Goal: Task Accomplishment & Management: Manage account settings

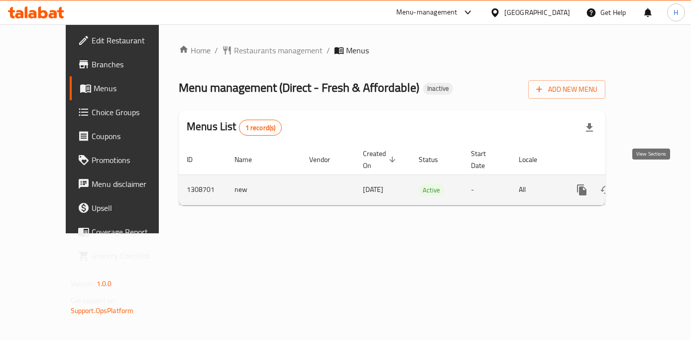
click at [650, 184] on icon "enhanced table" at bounding box center [654, 190] width 12 height 12
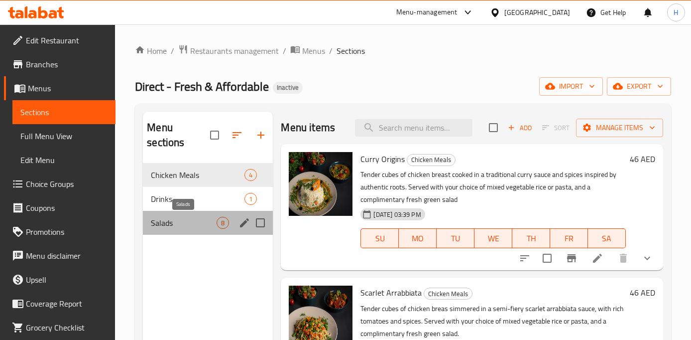
click at [190, 223] on span "Salads" at bounding box center [184, 223] width 66 height 12
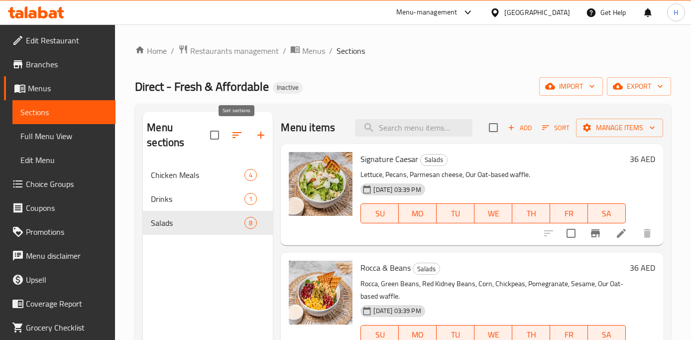
click at [240, 132] on icon "button" at bounding box center [237, 135] width 9 height 6
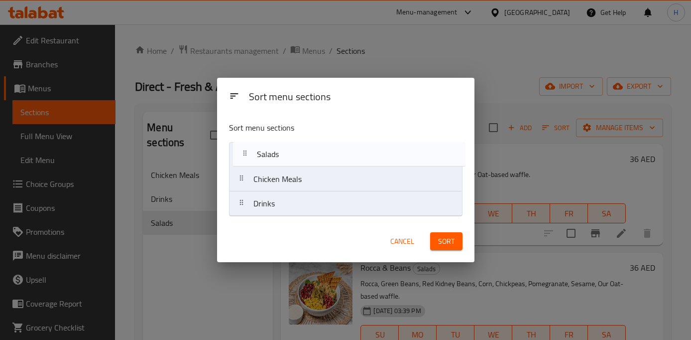
drag, startPoint x: 239, startPoint y: 204, endPoint x: 243, endPoint y: 148, distance: 56.4
click at [243, 148] on nav "Chicken Meals Drinks Salads" at bounding box center [346, 179] width 234 height 74
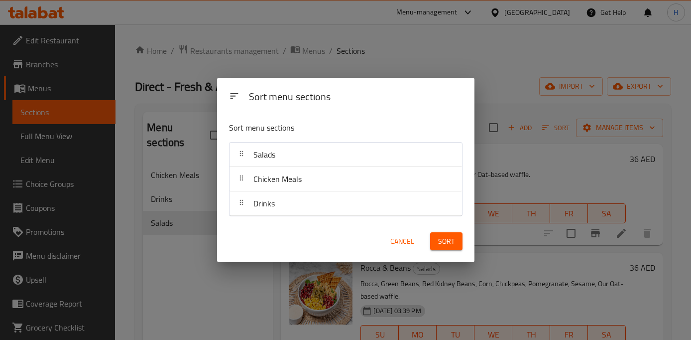
click at [450, 240] on span "Sort" at bounding box center [446, 241] width 16 height 12
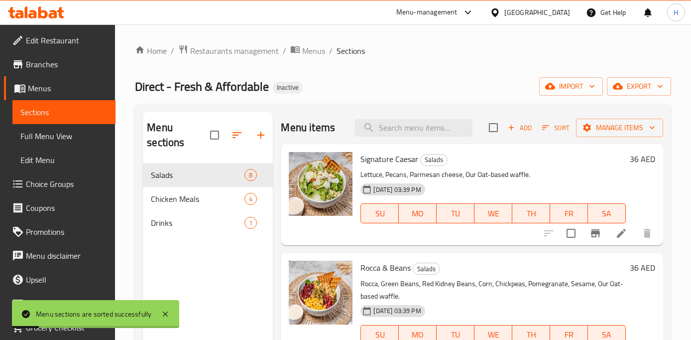
click at [187, 244] on div "Menu sections Salads 8 Chicken Meals 4 Drinks 1" at bounding box center [208, 282] width 130 height 340
click at [188, 163] on div "Salads 8" at bounding box center [208, 175] width 130 height 24
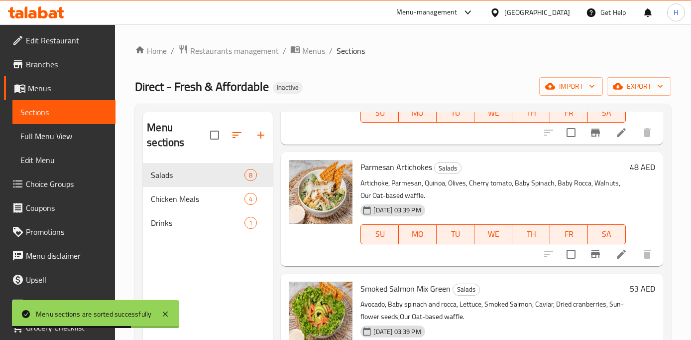
scroll to position [618, 0]
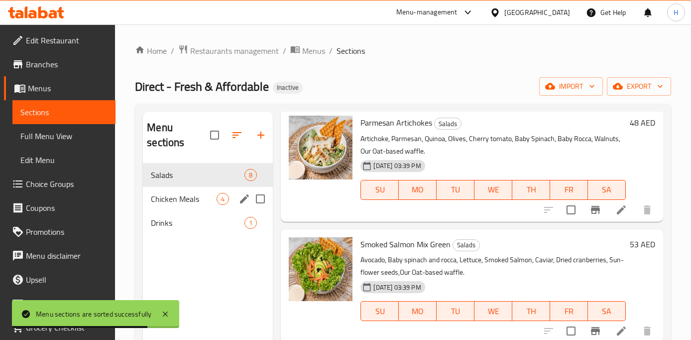
click at [182, 193] on span "Chicken Meals" at bounding box center [184, 199] width 66 height 12
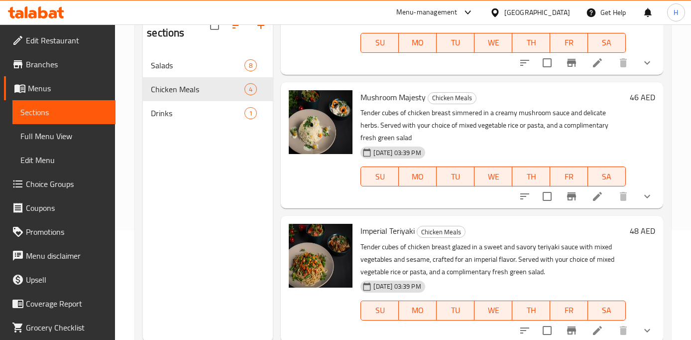
scroll to position [139, 0]
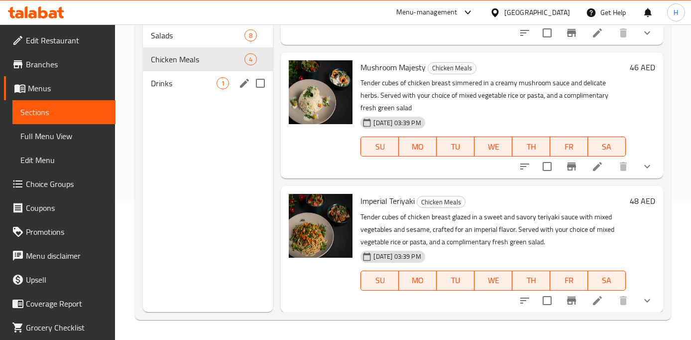
click at [180, 86] on span "Drinks" at bounding box center [184, 83] width 66 height 12
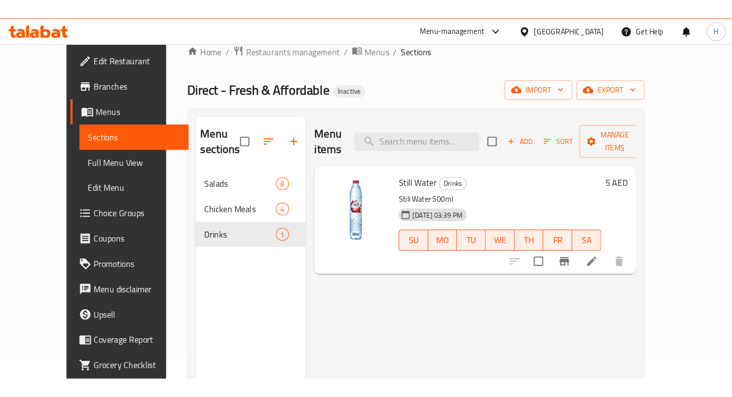
scroll to position [17, 0]
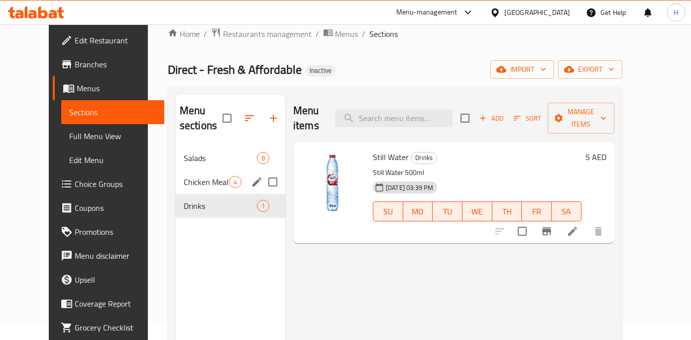
click at [184, 182] on span "Chicken Meals" at bounding box center [206, 182] width 45 height 12
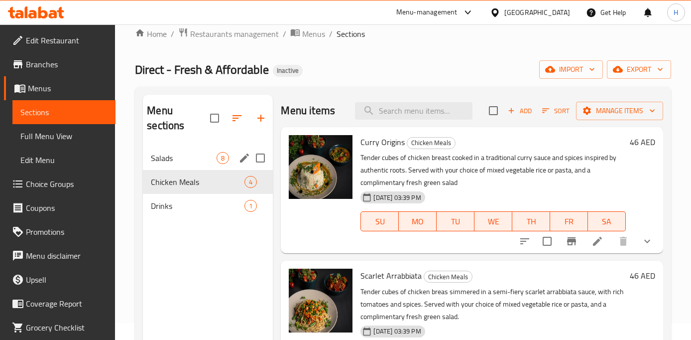
click at [175, 166] on div "Salads 8" at bounding box center [208, 158] width 130 height 24
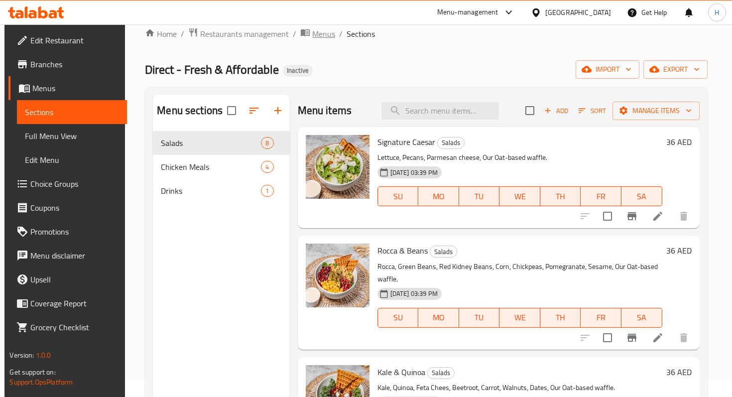
click at [320, 34] on span "Menus" at bounding box center [323, 34] width 23 height 12
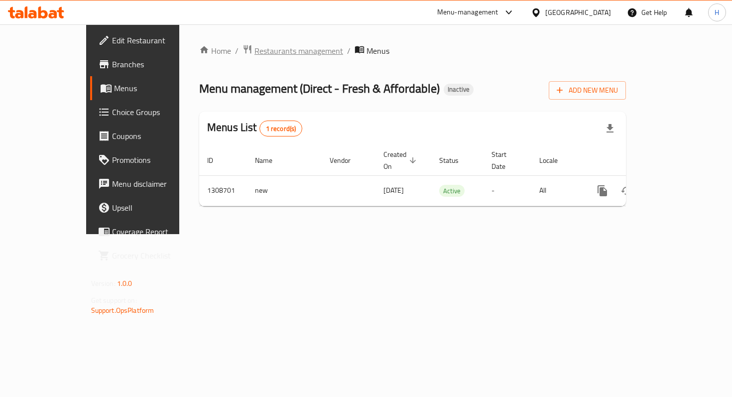
click at [254, 47] on span "Restaurants management" at bounding box center [298, 51] width 89 height 12
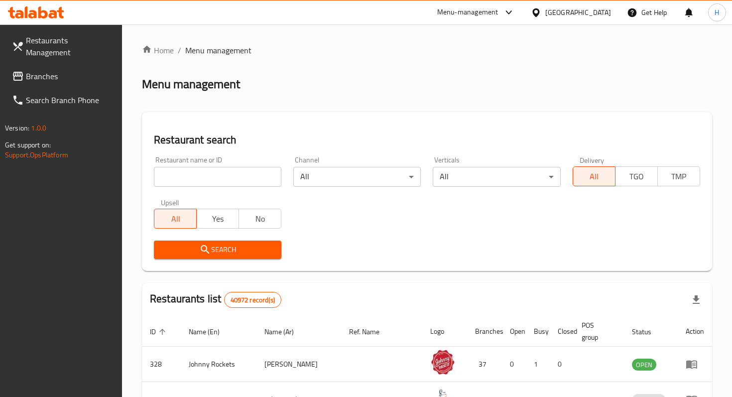
click at [203, 184] on input "search" at bounding box center [217, 177] width 127 height 20
type input "al mwqad"
click button "Search" at bounding box center [217, 250] width 127 height 18
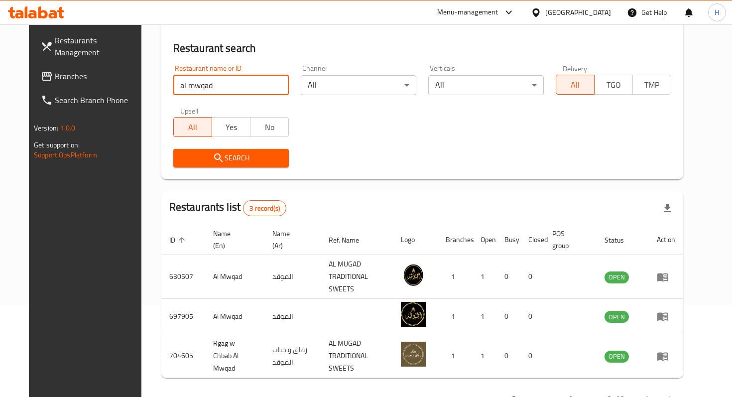
scroll to position [109, 0]
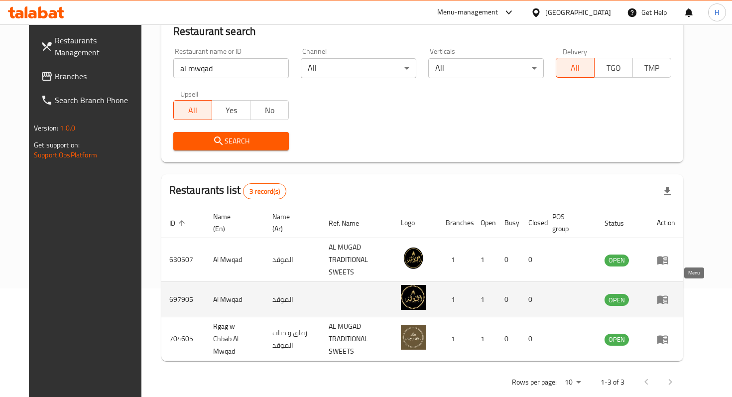
click at [669, 293] on icon "enhanced table" at bounding box center [663, 299] width 12 height 12
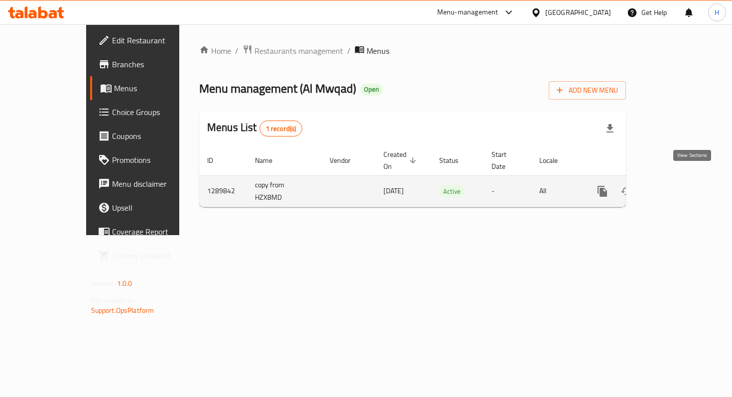
click at [680, 185] on icon "enhanced table" at bounding box center [674, 191] width 12 height 12
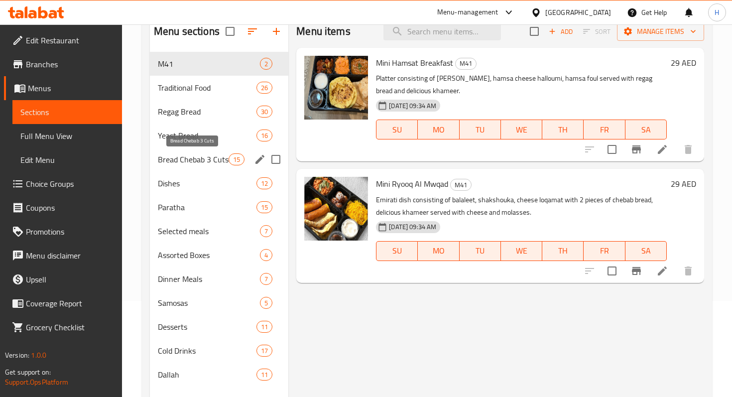
scroll to position [89, 0]
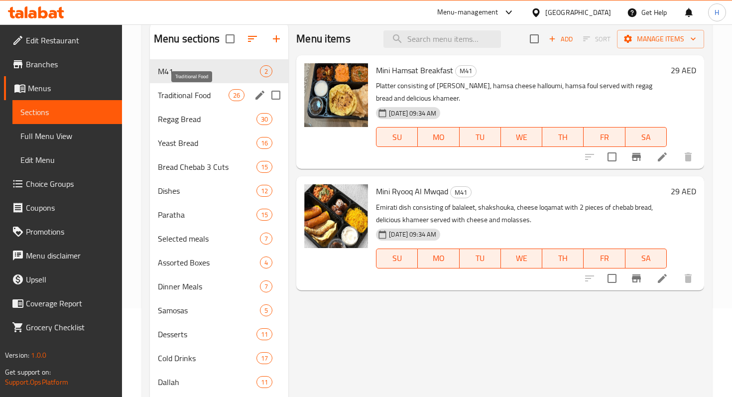
click at [186, 92] on span "Traditional Food" at bounding box center [193, 95] width 71 height 12
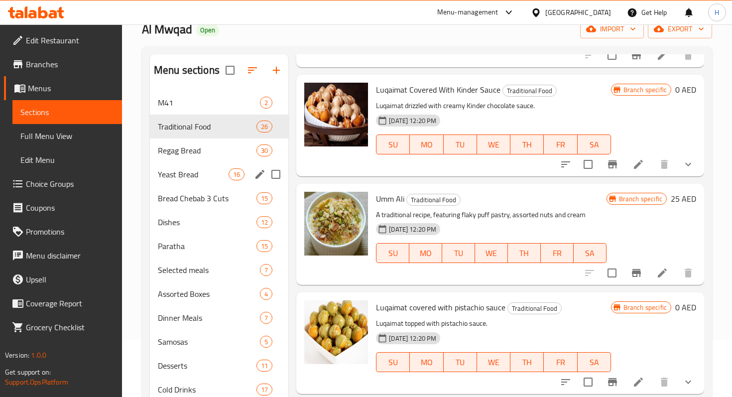
scroll to position [57, 0]
click at [199, 153] on span "Regag Bread" at bounding box center [193, 151] width 71 height 12
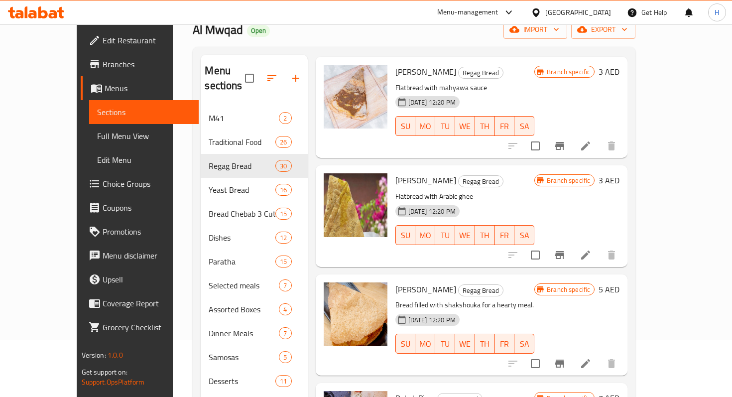
scroll to position [2892, 0]
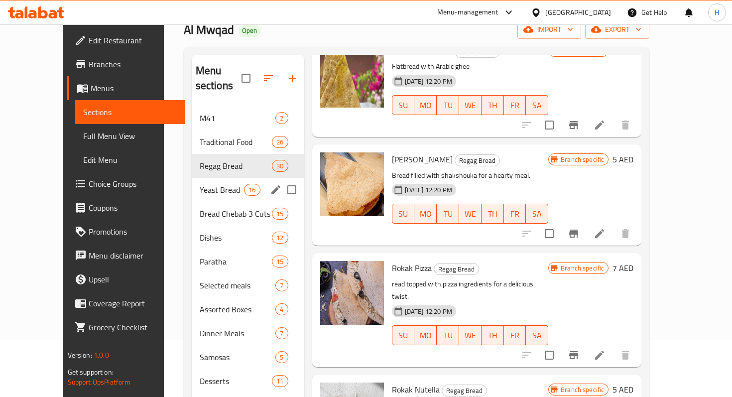
click at [192, 178] on div "Yeast Bread 16" at bounding box center [248, 190] width 113 height 24
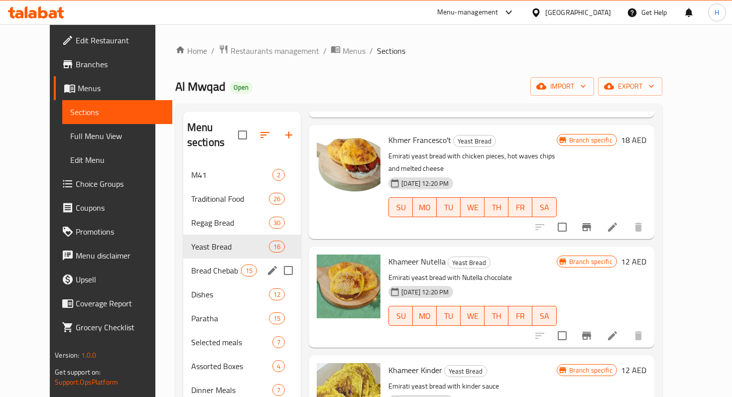
click at [206, 258] on div "Bread Chebab 3 Cuts 15" at bounding box center [242, 270] width 118 height 24
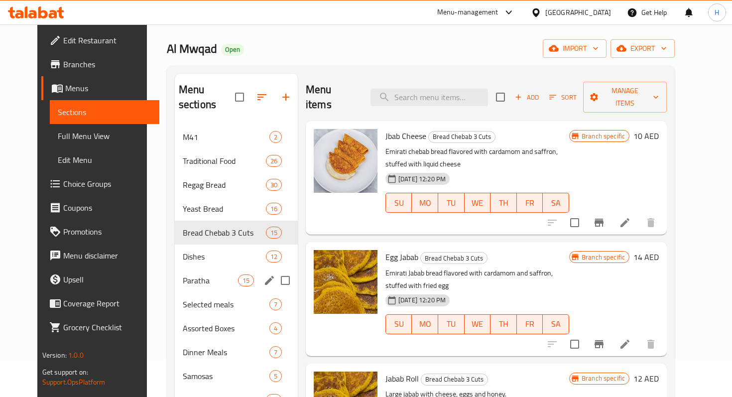
scroll to position [40, 0]
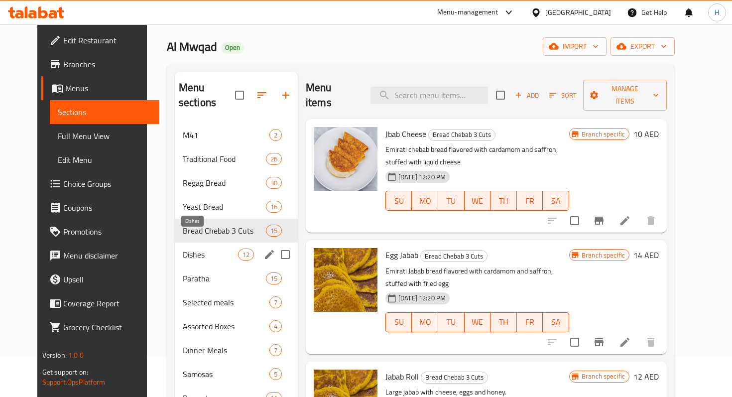
click at [191, 249] on span "Dishes" at bounding box center [210, 255] width 55 height 12
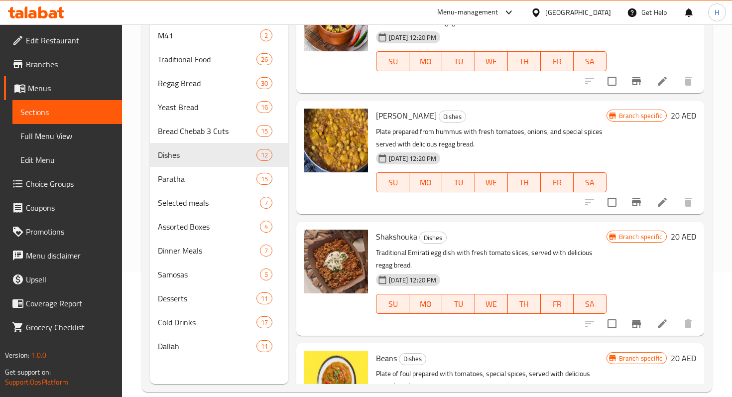
scroll to position [969, 0]
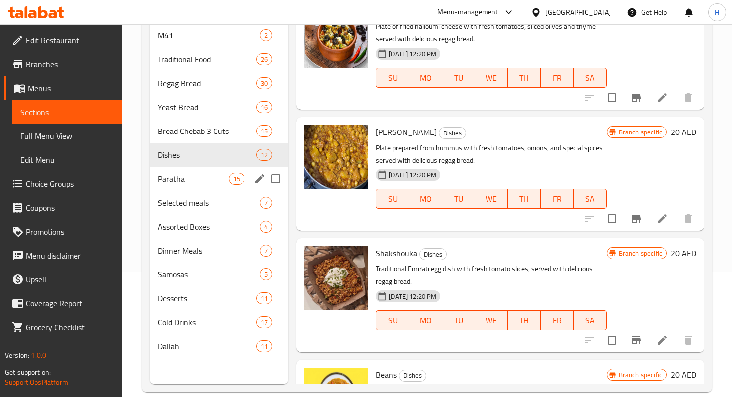
click at [189, 173] on span "Paratha" at bounding box center [193, 179] width 71 height 12
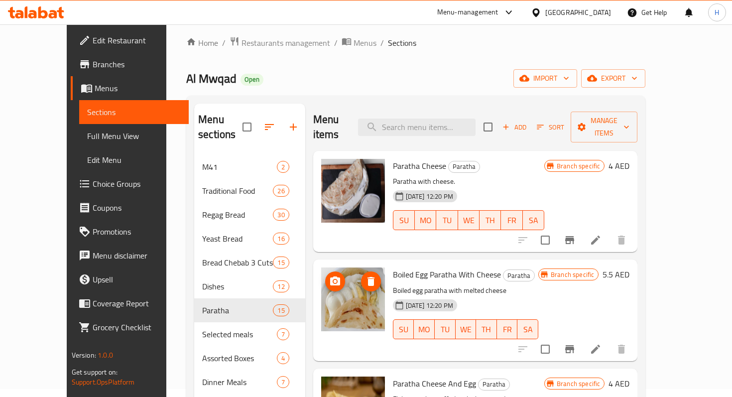
scroll to position [139, 0]
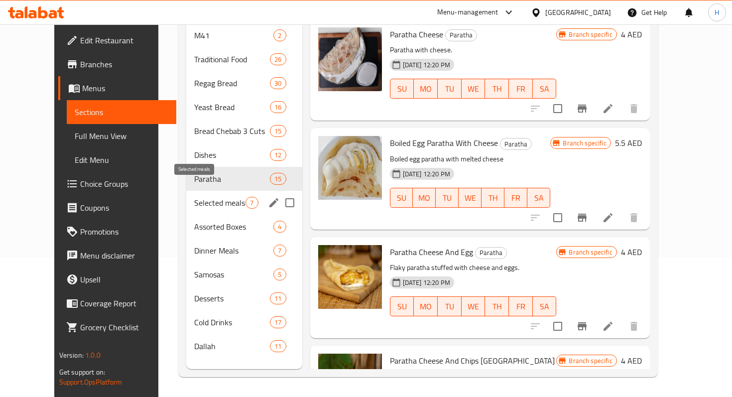
click at [194, 197] on span "Selected meals" at bounding box center [220, 203] width 52 height 12
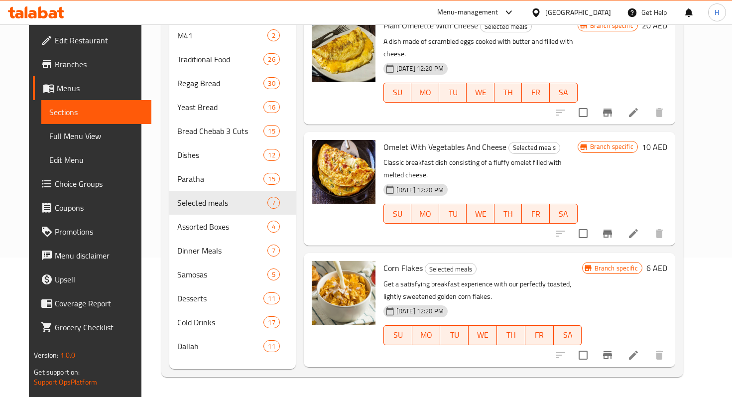
scroll to position [402, 0]
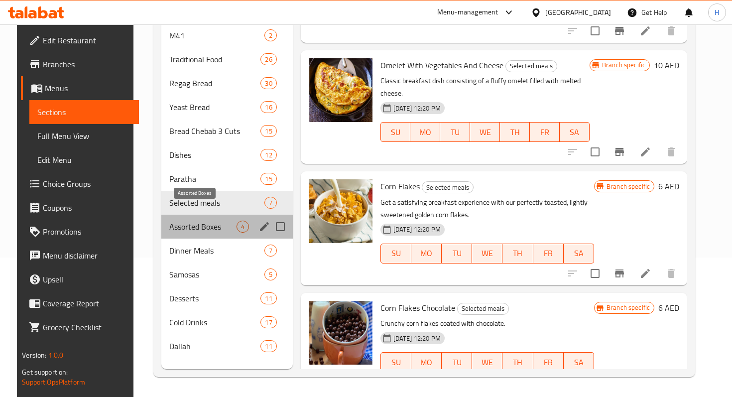
click at [186, 221] on span "Assorted Boxes" at bounding box center [202, 227] width 67 height 12
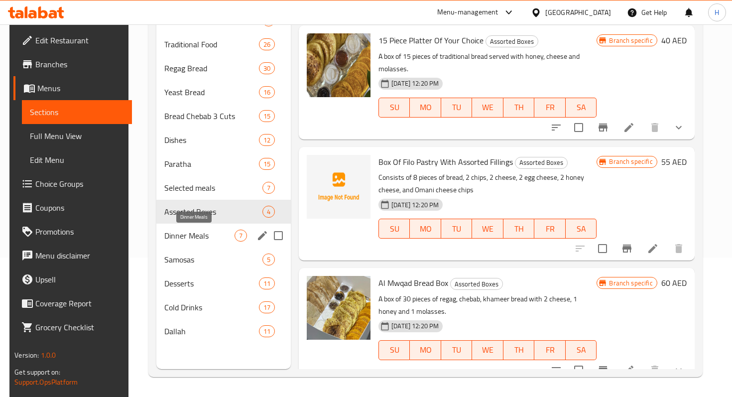
click at [184, 235] on span "Dinner Meals" at bounding box center [199, 236] width 70 height 12
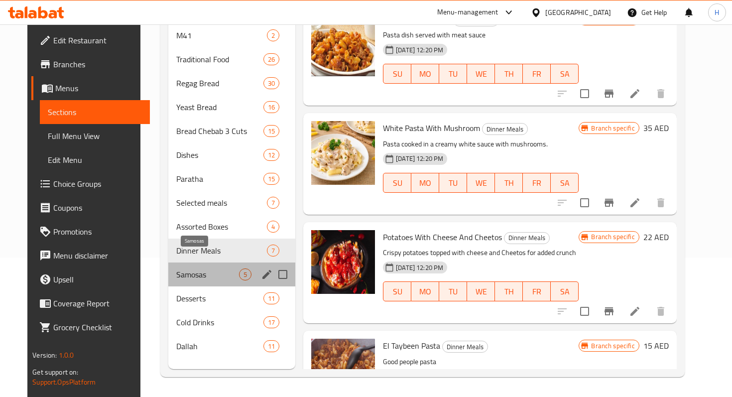
click at [206, 268] on span "Samosas" at bounding box center [207, 274] width 63 height 12
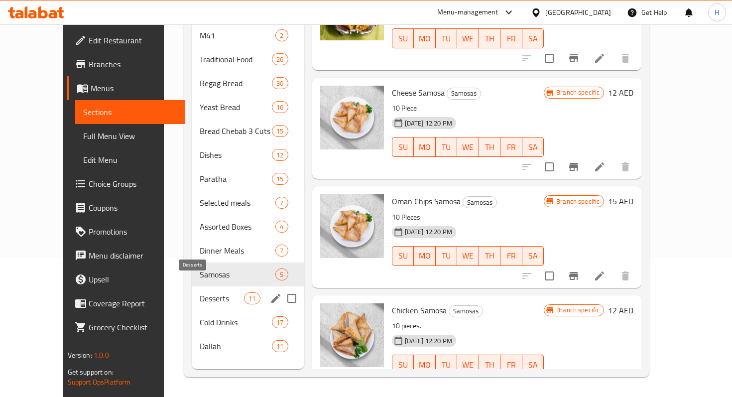
click at [200, 292] on span "Desserts" at bounding box center [222, 298] width 45 height 12
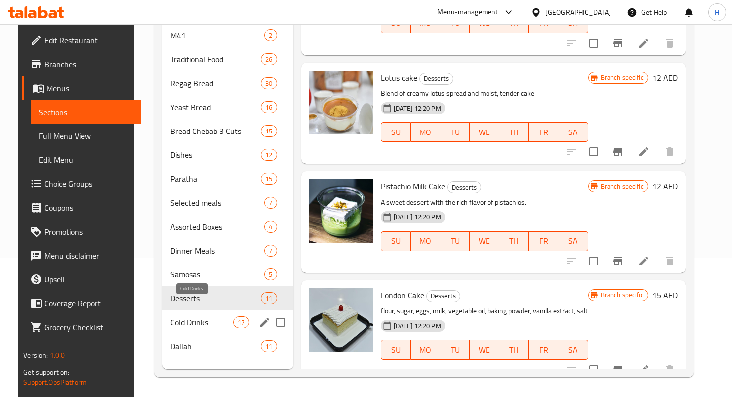
click at [198, 316] on span "Cold Drinks" at bounding box center [201, 322] width 63 height 12
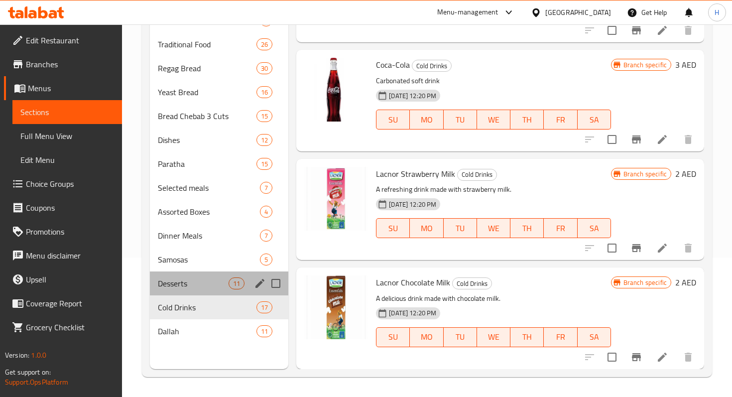
click at [177, 274] on div "Desserts 11" at bounding box center [219, 283] width 138 height 24
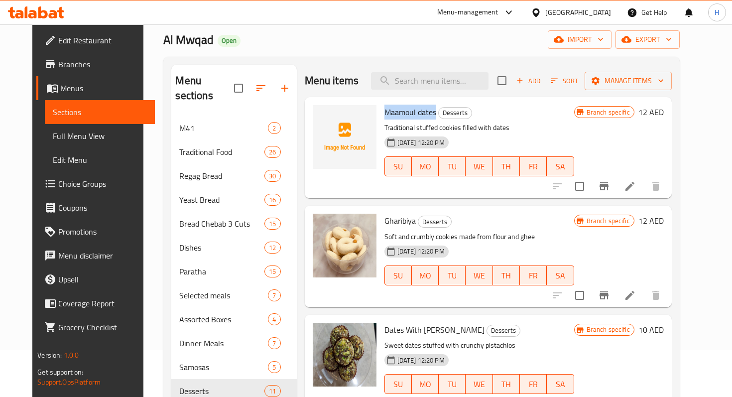
drag, startPoint x: 377, startPoint y: 112, endPoint x: 427, endPoint y: 114, distance: 50.3
click at [427, 114] on span "Maamoul dates" at bounding box center [410, 112] width 52 height 15
copy span "Maamoul dates"
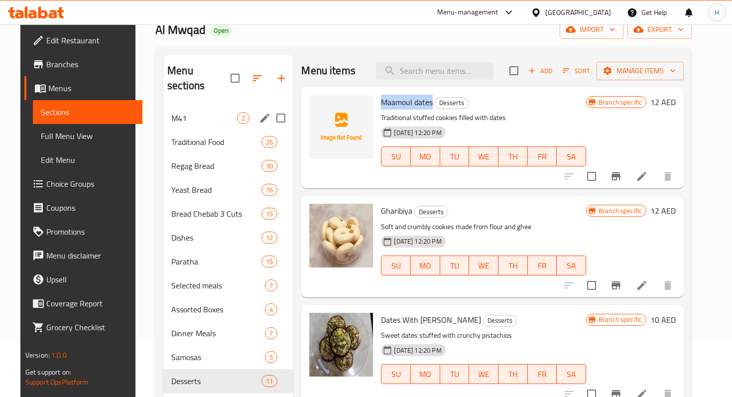
click at [193, 112] on span "M41" at bounding box center [204, 118] width 66 height 12
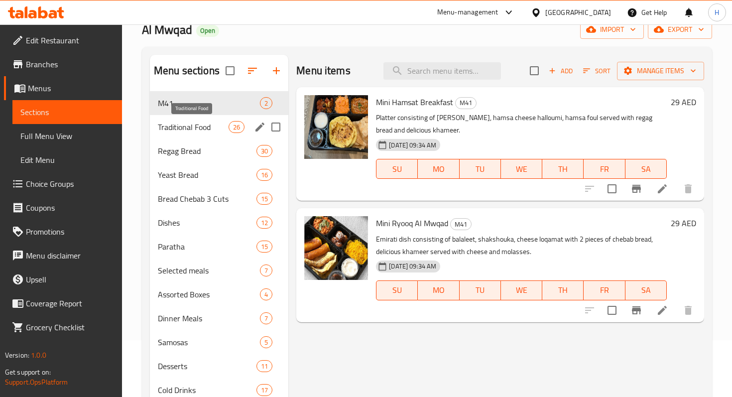
click at [192, 123] on span "Traditional Food" at bounding box center [193, 127] width 71 height 12
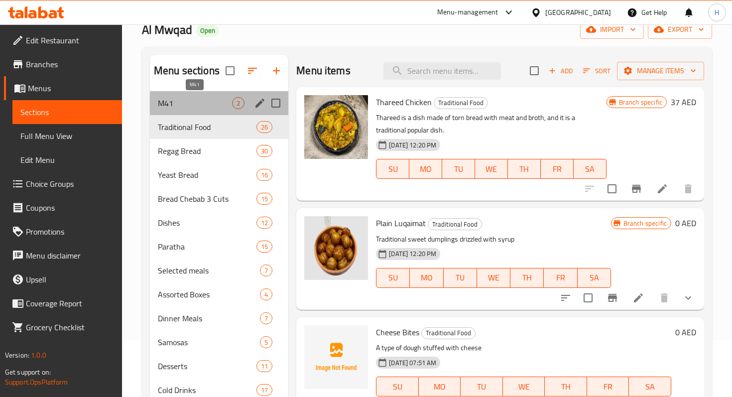
click at [194, 109] on span "M41" at bounding box center [195, 103] width 74 height 12
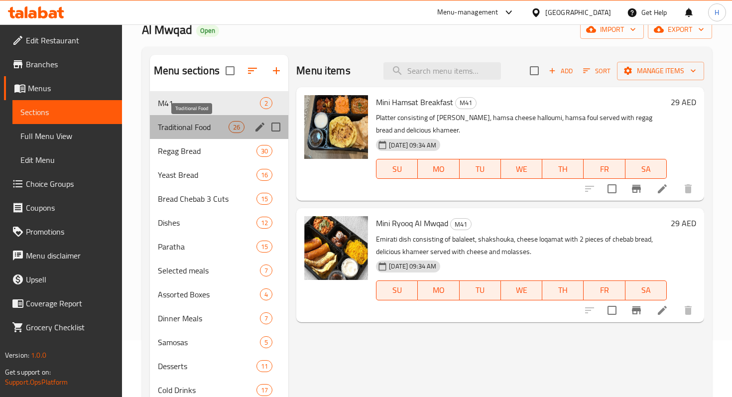
click at [195, 126] on span "Traditional Food" at bounding box center [193, 127] width 71 height 12
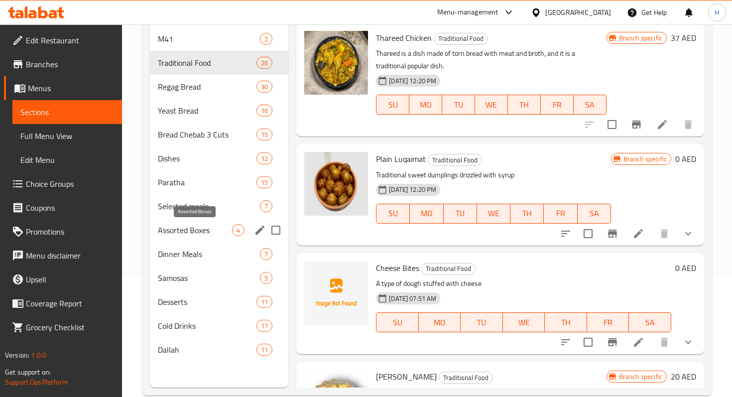
scroll to position [139, 0]
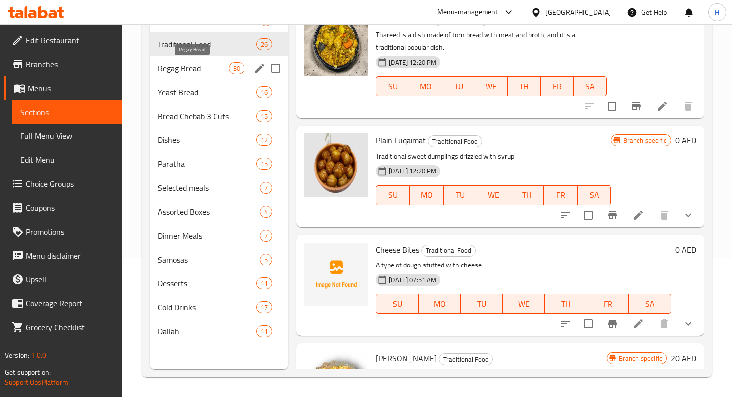
click at [184, 70] on span "Regag Bread" at bounding box center [193, 68] width 71 height 12
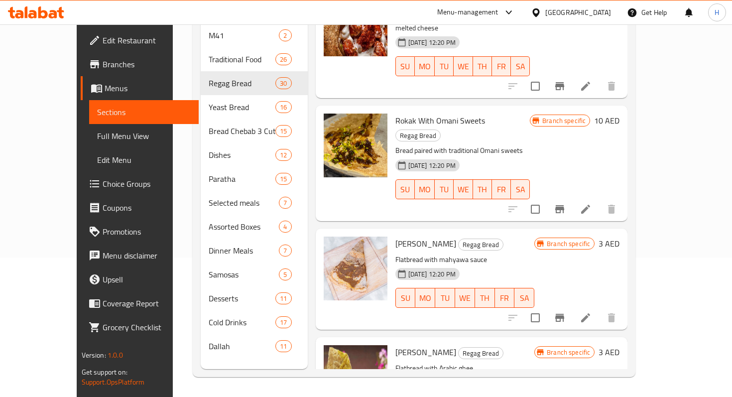
scroll to position [2892, 0]
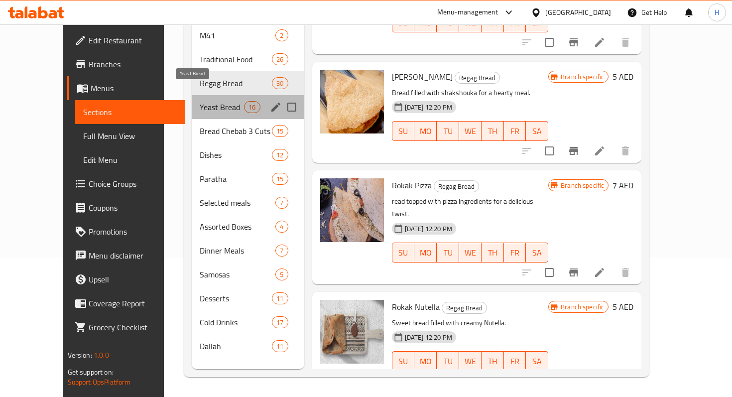
click at [201, 101] on span "Yeast Bread" at bounding box center [222, 107] width 45 height 12
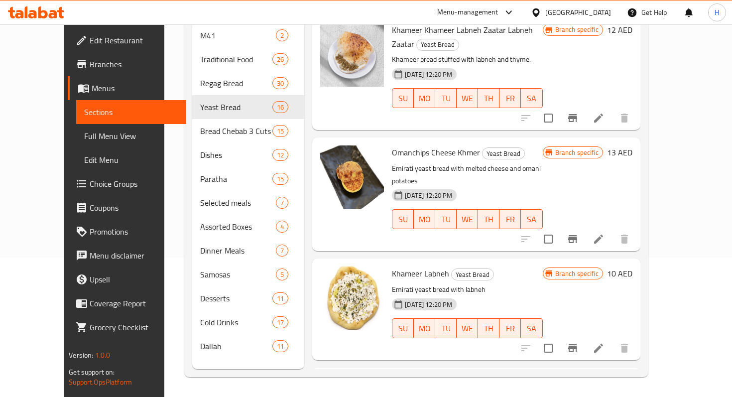
scroll to position [919, 0]
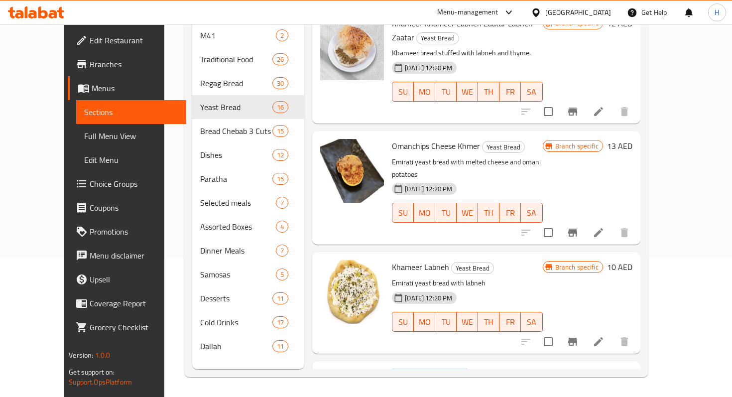
drag, startPoint x: 376, startPoint y: 295, endPoint x: 451, endPoint y: 294, distance: 75.2
click at [451, 339] on span "Cheetos Cheese Khmer" at bounding box center [431, 376] width 78 height 15
drag, startPoint x: 454, startPoint y: 296, endPoint x: 377, endPoint y: 299, distance: 76.7
click at [392, 339] on h6 "Cheetos Cheese Khmer Yeast Bread" at bounding box center [467, 376] width 150 height 14
copy span "Cheetos Cheese Khmer"
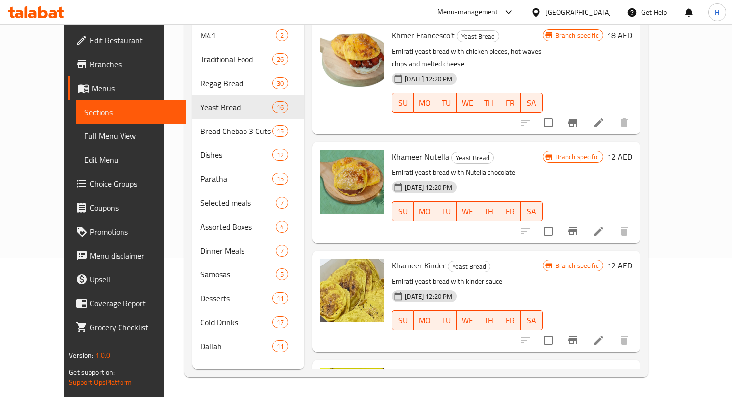
scroll to position [1369, 0]
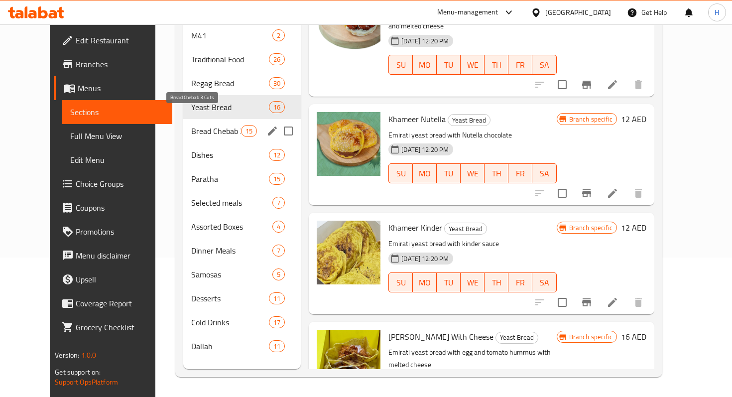
click at [198, 125] on span "Bread Chebab 3 Cuts" at bounding box center [216, 131] width 50 height 12
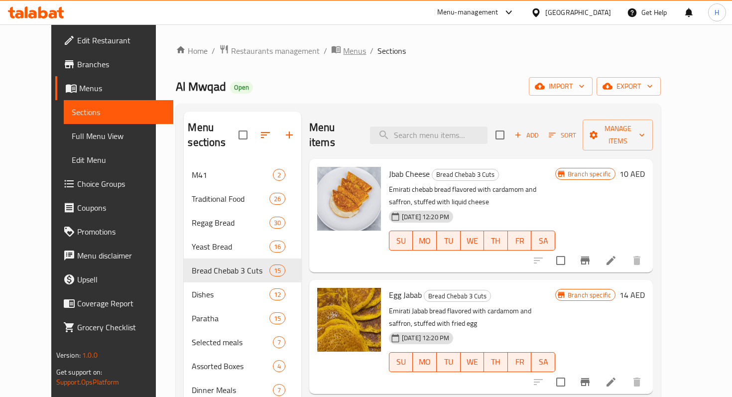
click at [343, 56] on span "Menus" at bounding box center [354, 51] width 23 height 12
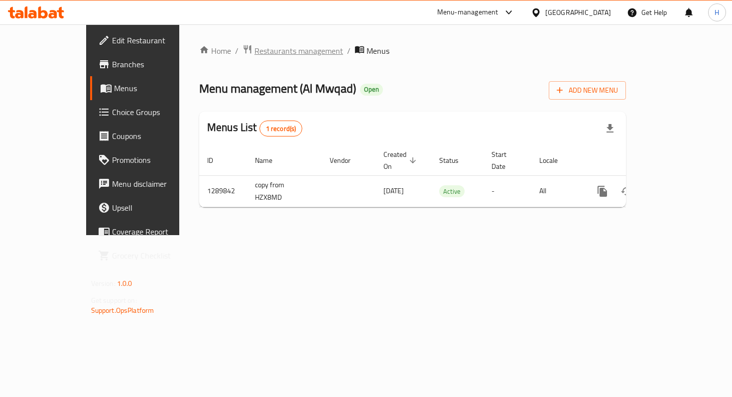
click at [254, 57] on span "Restaurants management" at bounding box center [298, 51] width 89 height 12
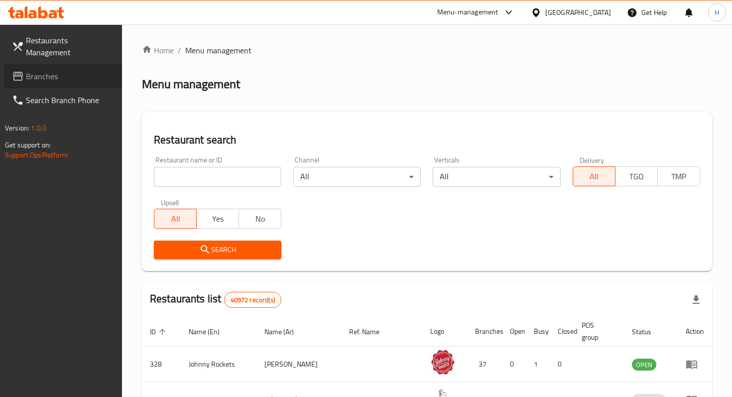
click at [70, 75] on link "Branches" at bounding box center [63, 76] width 118 height 24
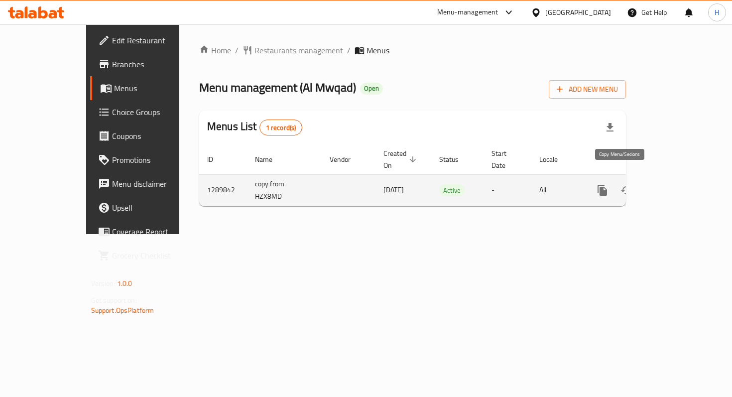
click at [607, 185] on icon "more" at bounding box center [602, 190] width 9 height 11
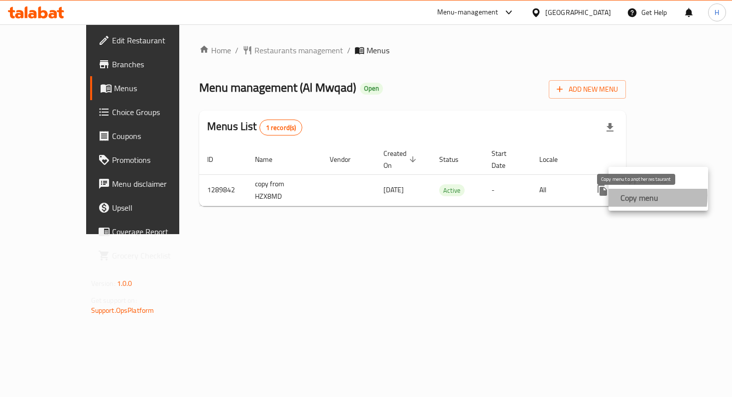
click at [629, 195] on strong "Copy menu" at bounding box center [640, 198] width 38 height 12
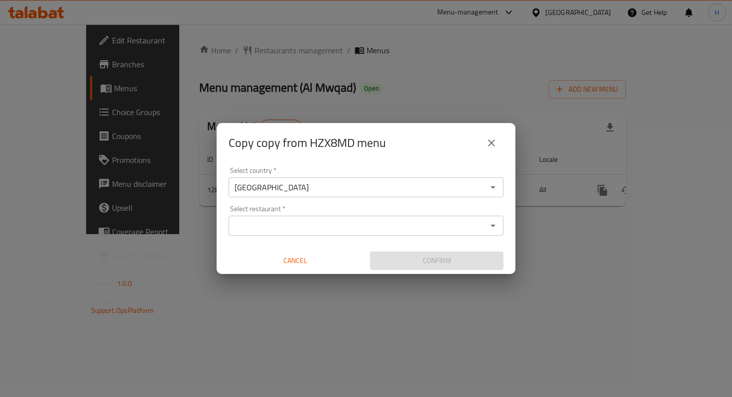
click at [354, 233] on div "Select restaurant *" at bounding box center [366, 226] width 275 height 20
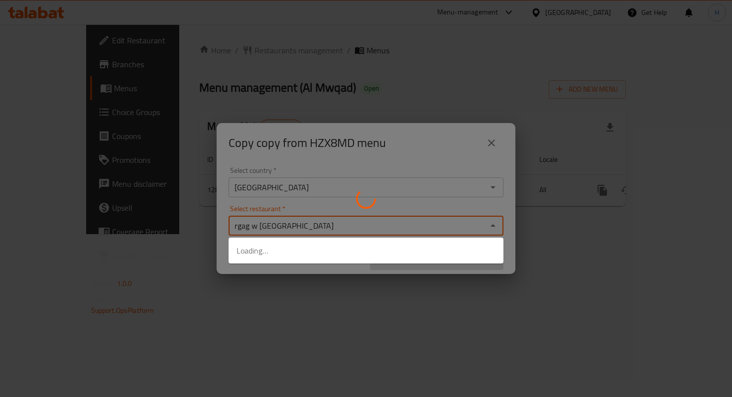
type input "rgag w chbab"
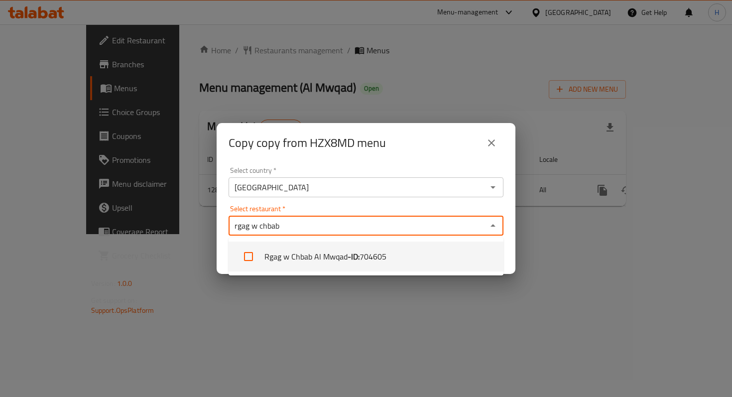
click at [334, 262] on li "Rgag w Chbab Al Mwqad - ID: 704605" at bounding box center [366, 257] width 275 height 30
checkbox input "true"
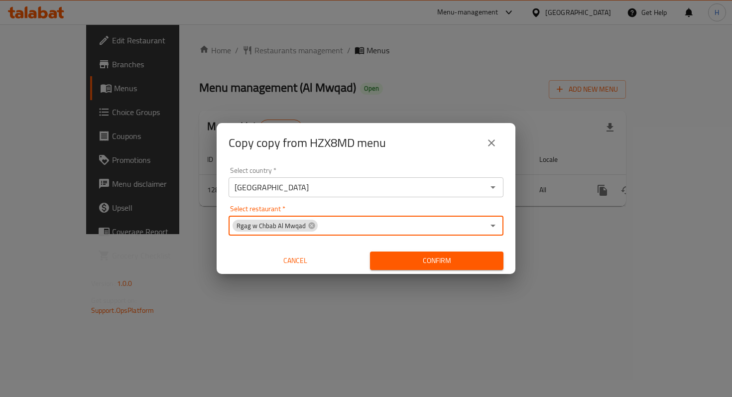
click at [330, 226] on input "Select restaurant   *" at bounding box center [401, 226] width 165 height 14
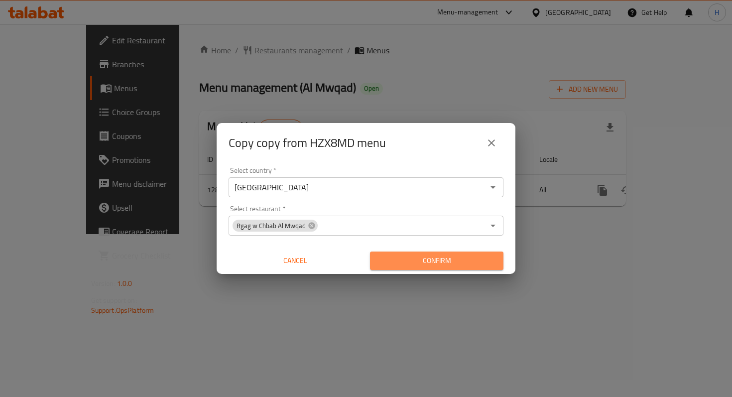
click at [391, 261] on span "Confirm" at bounding box center [437, 260] width 118 height 12
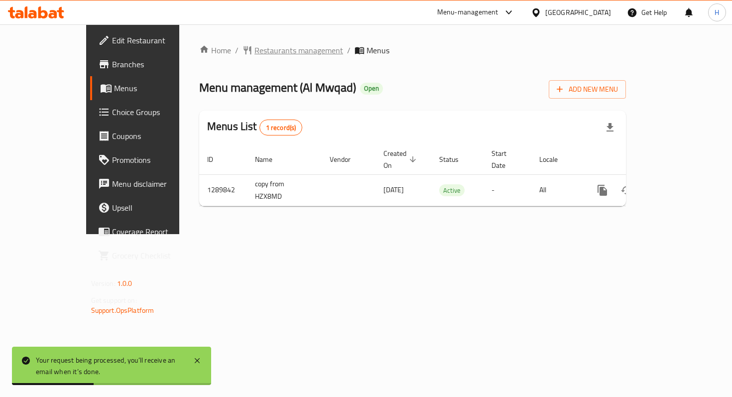
click at [254, 52] on span "Restaurants management" at bounding box center [298, 50] width 89 height 12
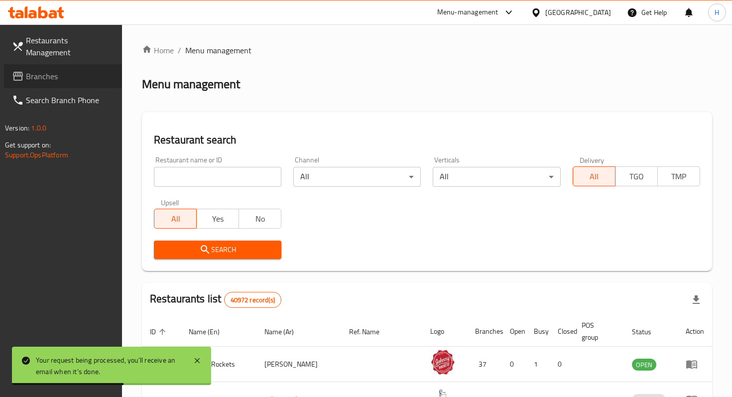
click at [81, 70] on span "Branches" at bounding box center [70, 76] width 88 height 12
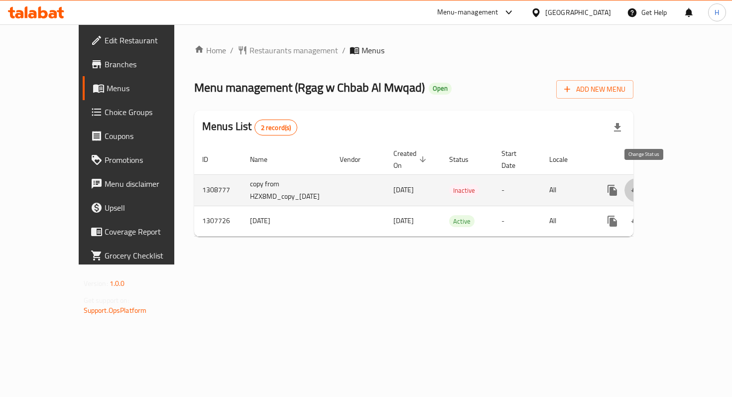
click at [642, 184] on icon "enhanced table" at bounding box center [636, 190] width 12 height 12
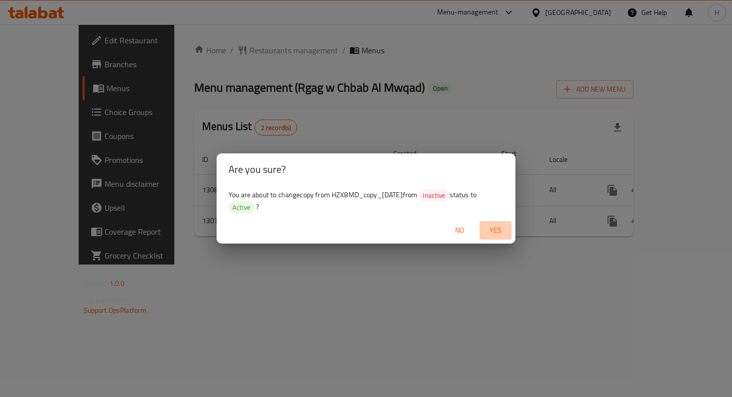
click at [495, 222] on button "Yes" at bounding box center [496, 230] width 32 height 18
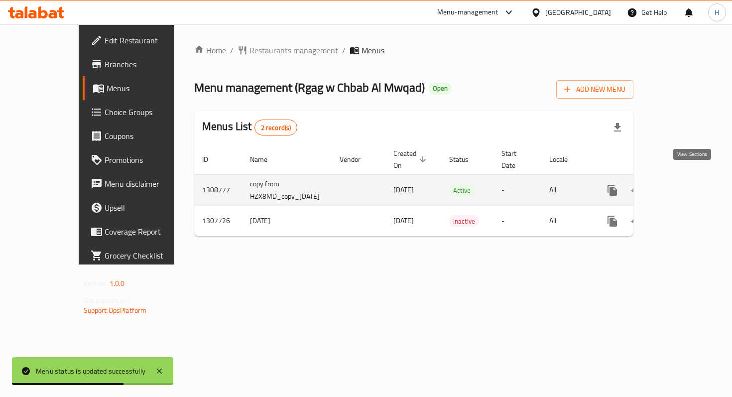
click at [690, 184] on icon "enhanced table" at bounding box center [684, 190] width 12 height 12
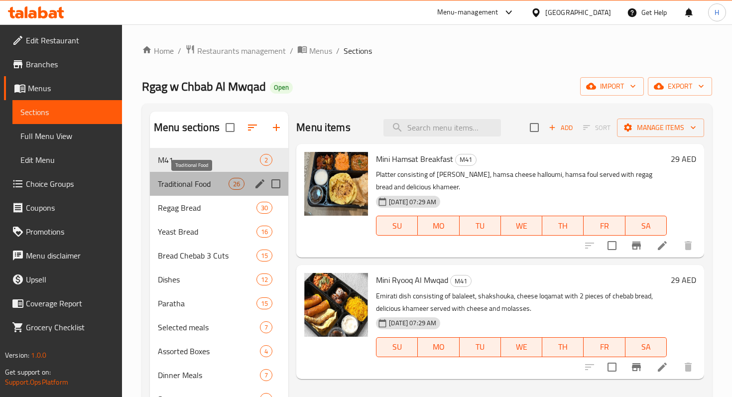
click at [202, 181] on span "Traditional Food" at bounding box center [193, 184] width 71 height 12
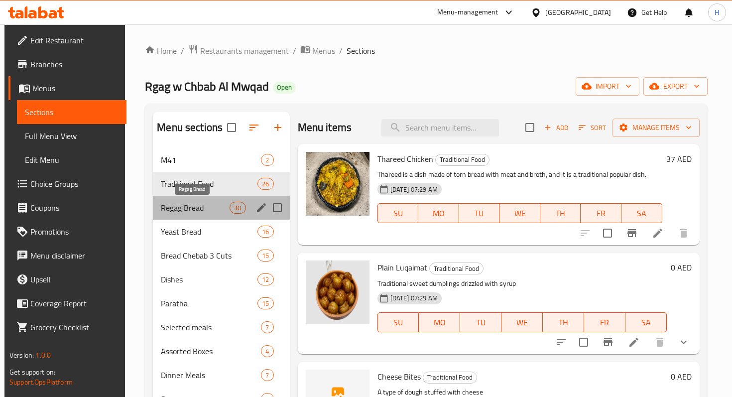
click at [220, 212] on span "Regag Bread" at bounding box center [195, 208] width 69 height 12
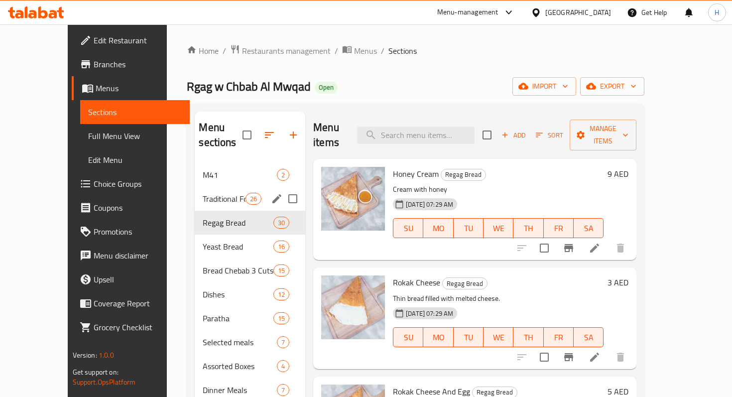
click at [206, 193] on span "Traditional Food" at bounding box center [224, 199] width 42 height 12
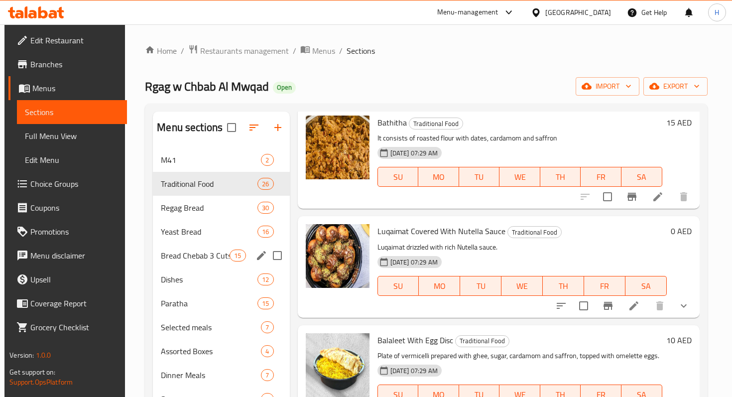
click at [192, 255] on span "Bread Chebab 3 Cuts" at bounding box center [195, 256] width 69 height 12
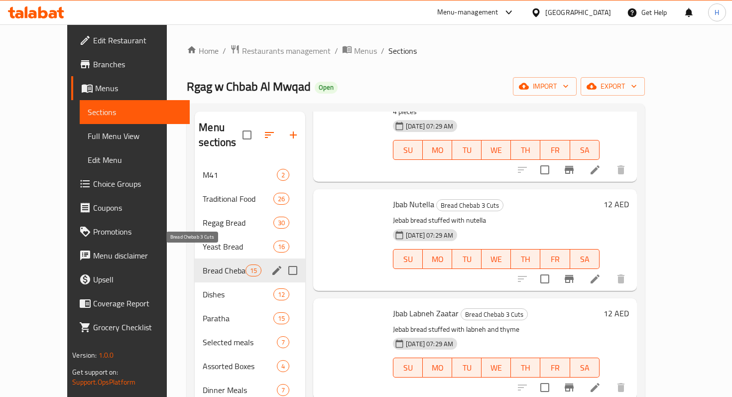
scroll to position [1260, 0]
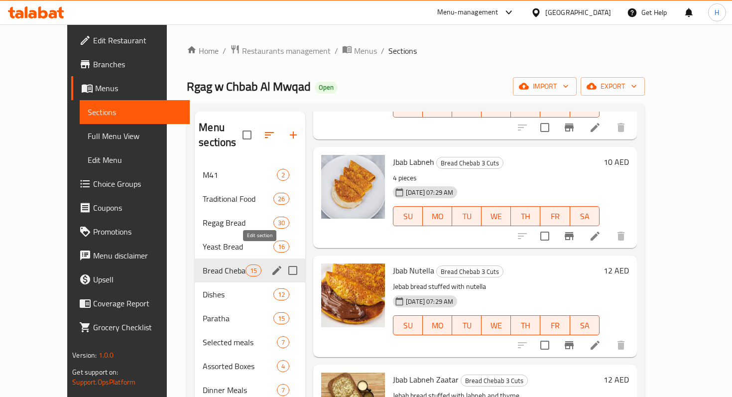
click at [271, 264] on icon "edit" at bounding box center [277, 270] width 12 height 12
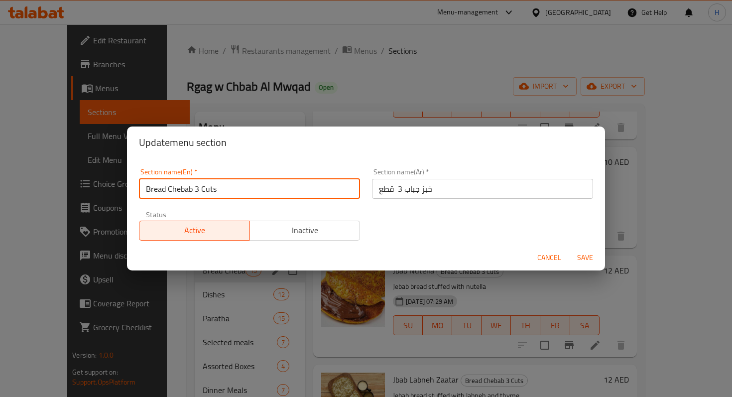
drag, startPoint x: 200, startPoint y: 186, endPoint x: 245, endPoint y: 193, distance: 45.9
click at [245, 193] on input "Bread Chebab 3 Cuts" at bounding box center [249, 189] width 221 height 20
type input "Bread Chebab 3 pieces"
click at [579, 257] on span "Save" at bounding box center [585, 257] width 24 height 12
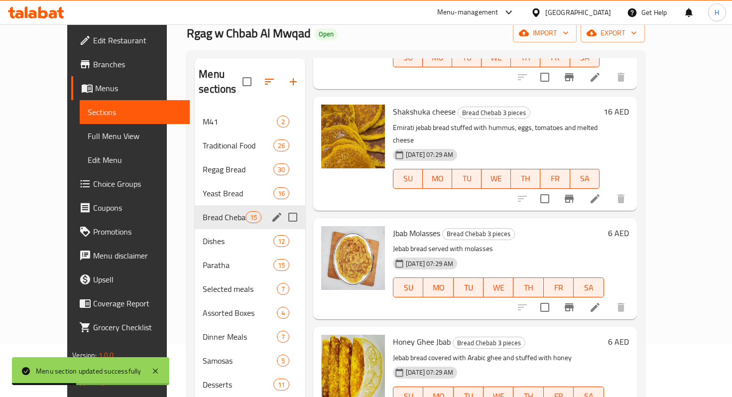
scroll to position [0, 0]
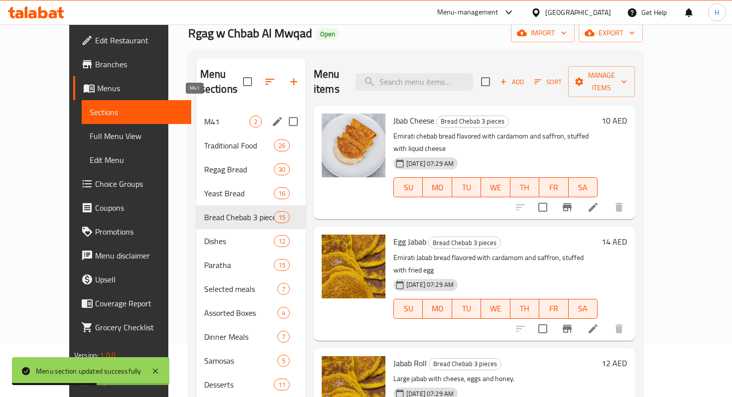
click at [204, 116] on span "M41" at bounding box center [226, 122] width 45 height 12
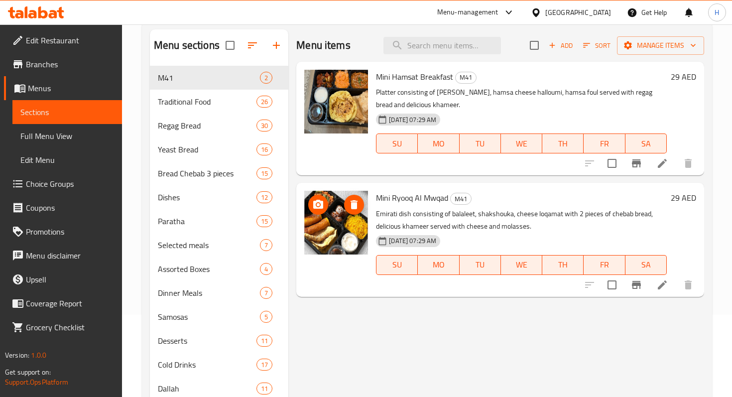
scroll to position [84, 0]
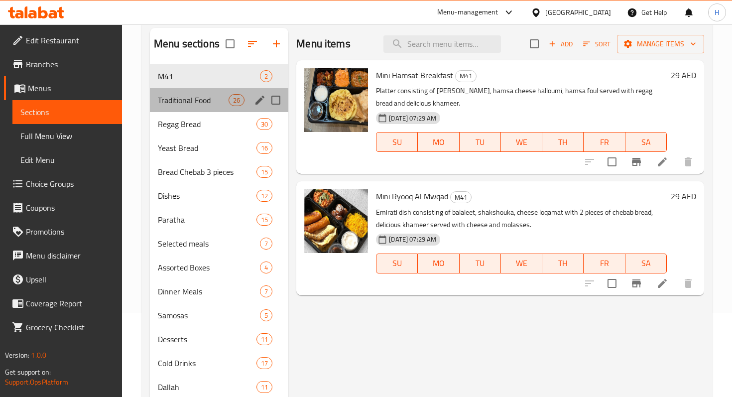
click at [187, 94] on div "Traditional Food 26" at bounding box center [219, 100] width 138 height 24
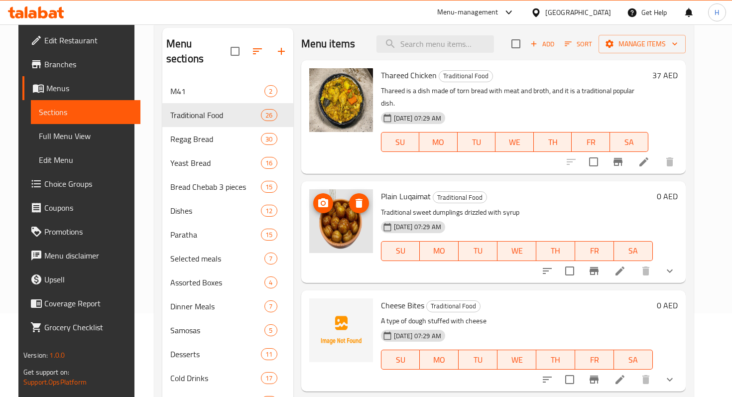
scroll to position [56, 0]
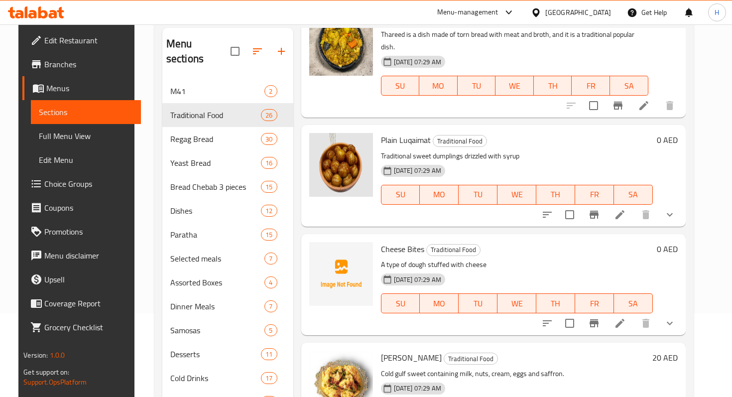
click at [626, 317] on icon at bounding box center [620, 323] width 12 height 12
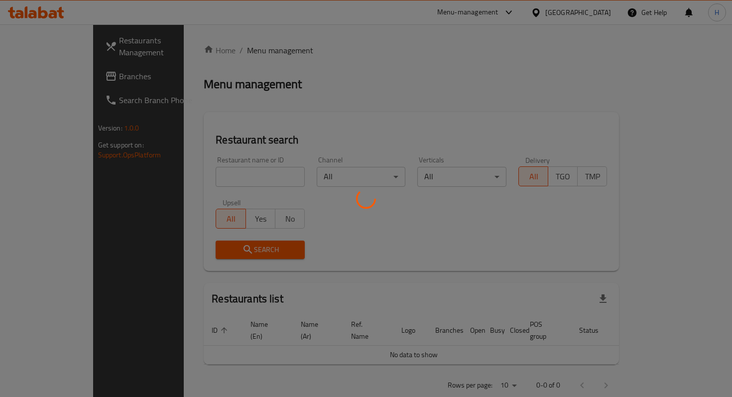
scroll to position [10, 0]
